Goal: Task Accomplishment & Management: Manage account settings

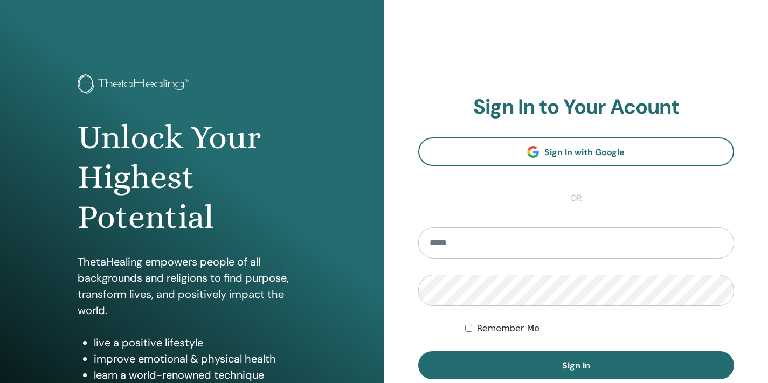
click at [466, 242] on input "email" at bounding box center [576, 243] width 317 height 31
type input "**********"
click at [418, 352] on button "Sign In" at bounding box center [576, 366] width 317 height 28
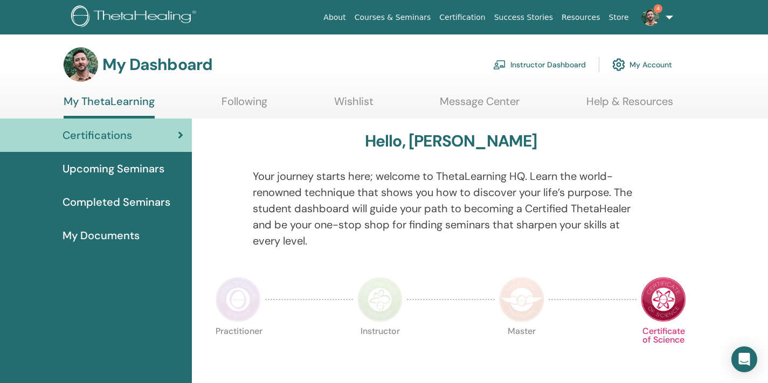
click at [527, 61] on link "Instructor Dashboard" at bounding box center [539, 65] width 93 height 24
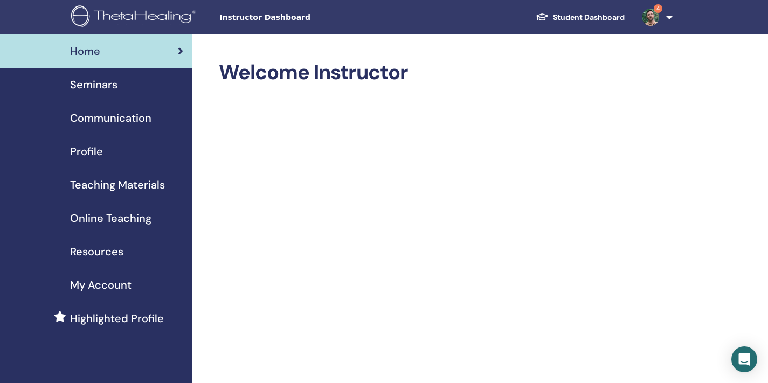
click at [85, 84] on span "Seminars" at bounding box center [93, 85] width 47 height 16
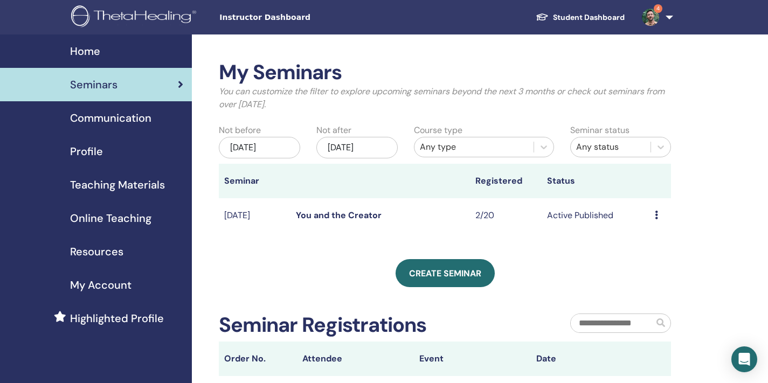
click at [314, 216] on link "You and the Creator" at bounding box center [339, 215] width 86 height 11
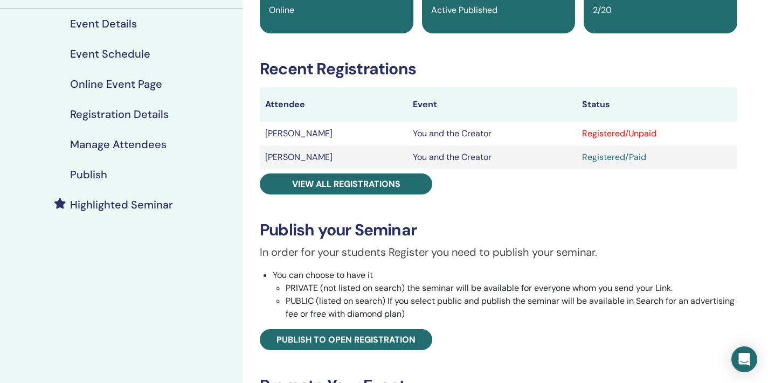
scroll to position [122, 0]
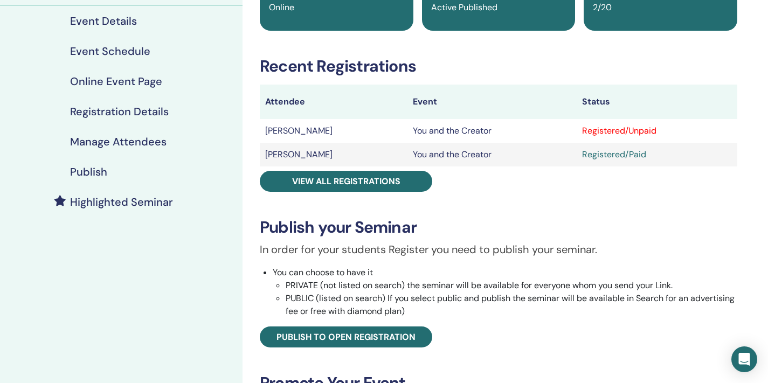
click at [628, 133] on div "Registered/Unpaid" at bounding box center [657, 131] width 150 height 13
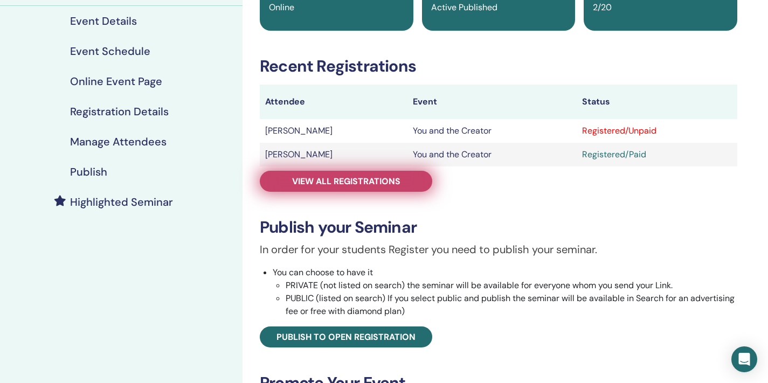
click at [344, 186] on span "View all registrations" at bounding box center [346, 181] width 108 height 11
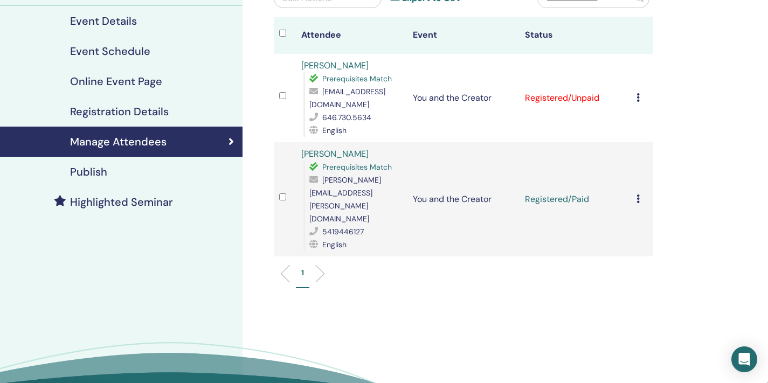
click at [634, 91] on td "Cancel Registration Do not auto-certify Mark as Paid Mark as Unpaid Mark as Abs…" at bounding box center [643, 98] width 22 height 88
click at [638, 93] on icon at bounding box center [638, 97] width 3 height 9
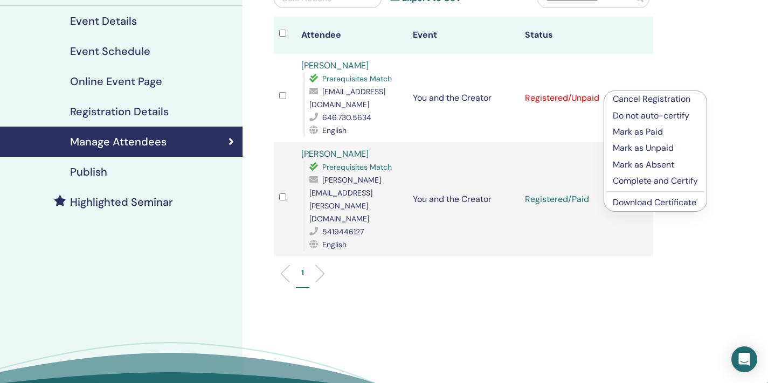
click at [635, 132] on p "Mark as Paid" at bounding box center [655, 132] width 85 height 13
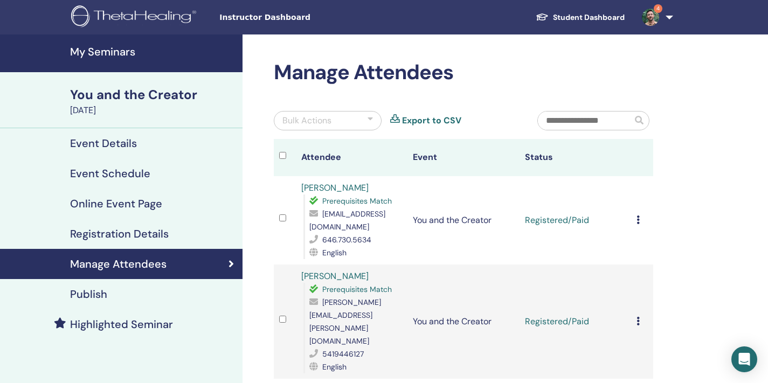
click at [115, 53] on h4 "My Seminars" at bounding box center [153, 51] width 166 height 13
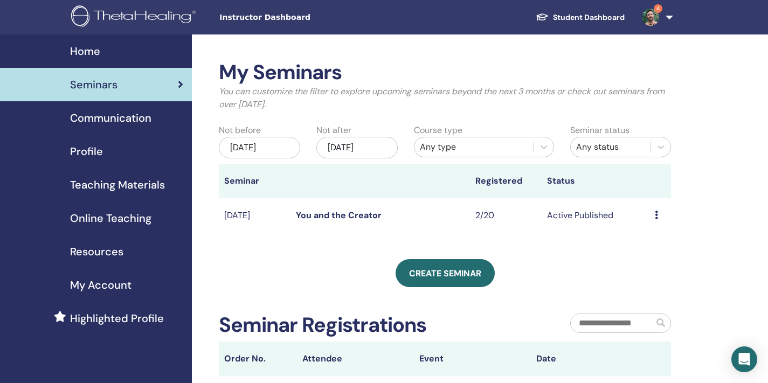
click at [115, 183] on span "Teaching Materials" at bounding box center [117, 185] width 95 height 16
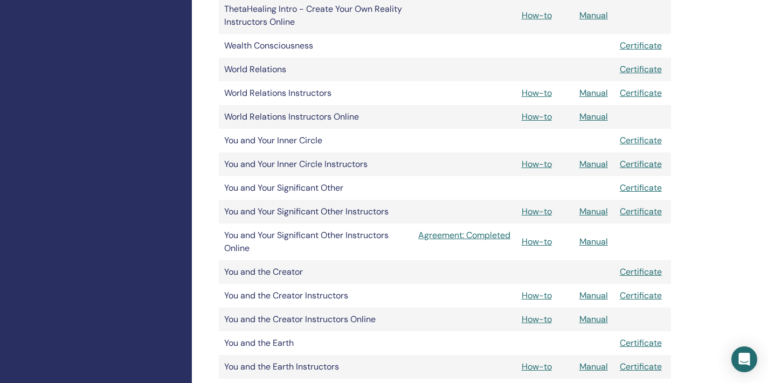
scroll to position [1285, 0]
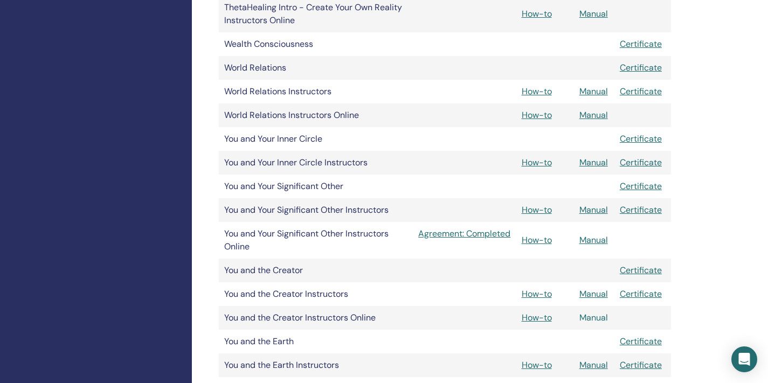
click at [600, 317] on link "Manual" at bounding box center [594, 317] width 29 height 11
